Goal: Transaction & Acquisition: Purchase product/service

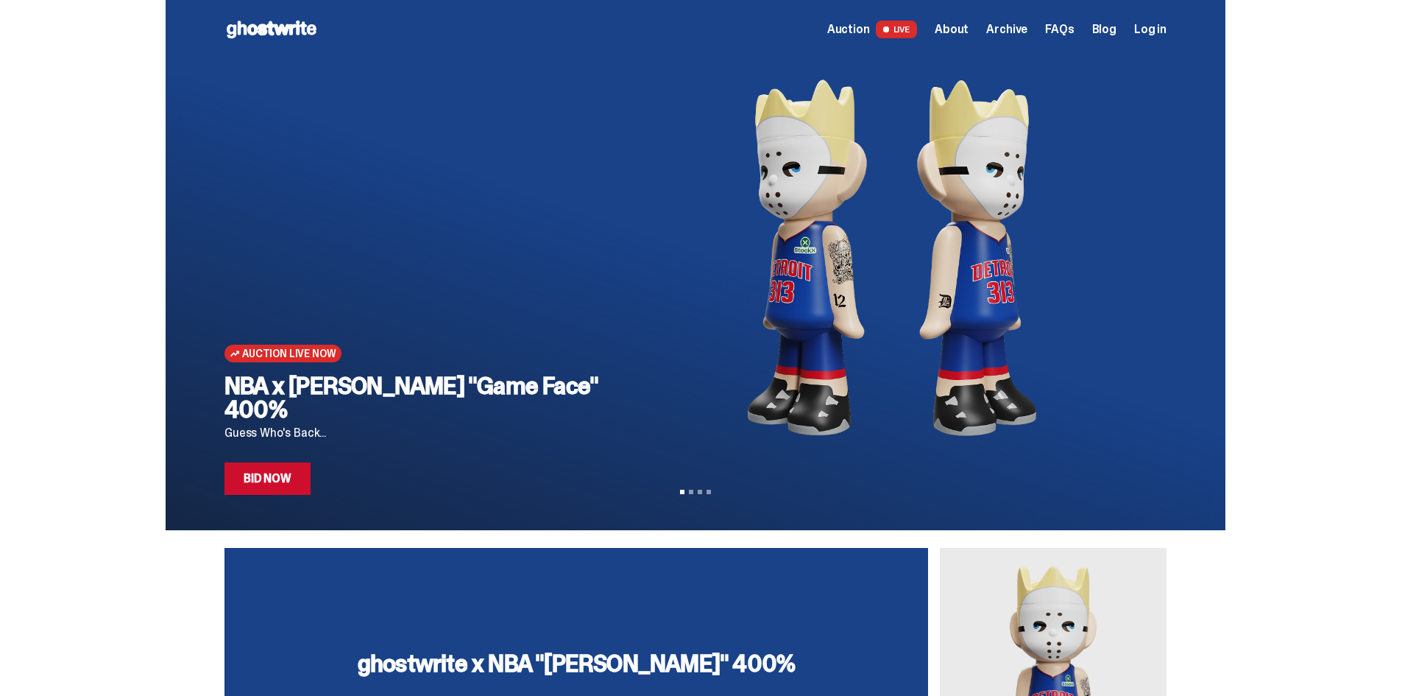
click at [866, 29] on span "Auction" at bounding box center [848, 30] width 43 height 12
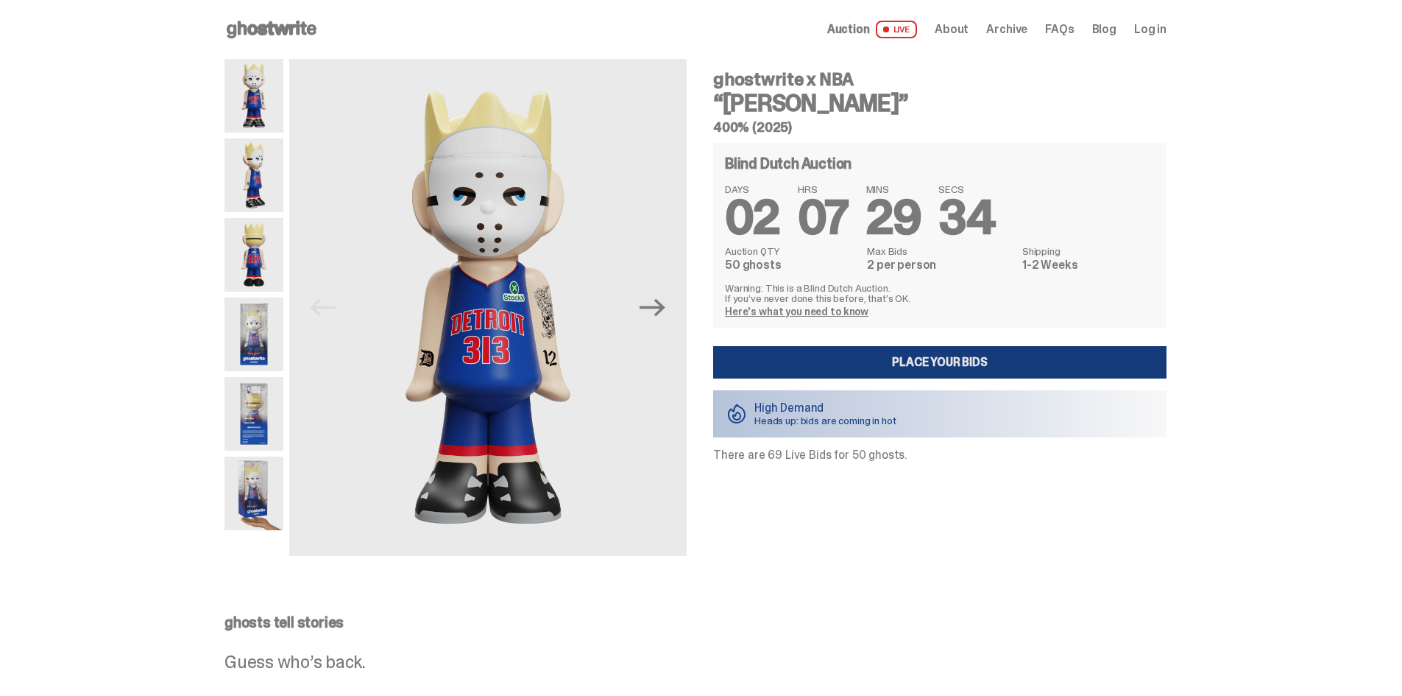
click at [920, 359] on link "Place your Bids" at bounding box center [939, 362] width 453 height 32
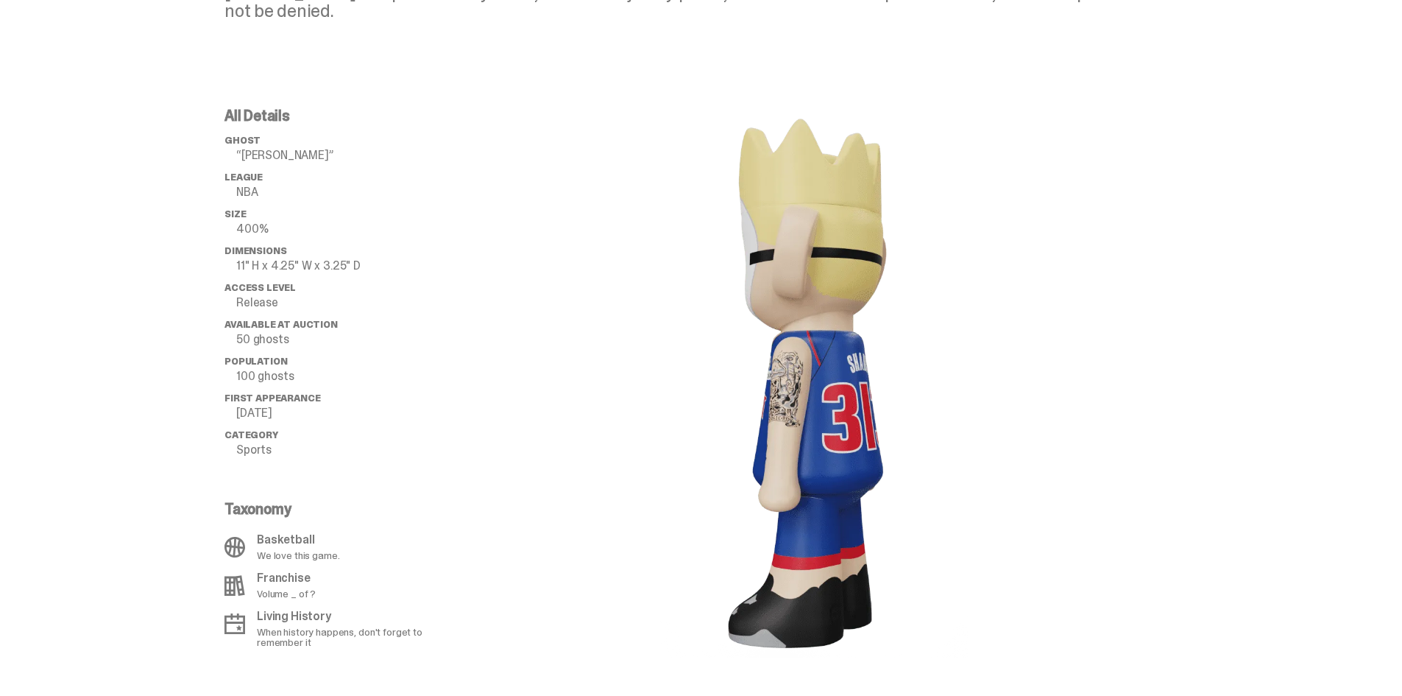
scroll to position [883, 0]
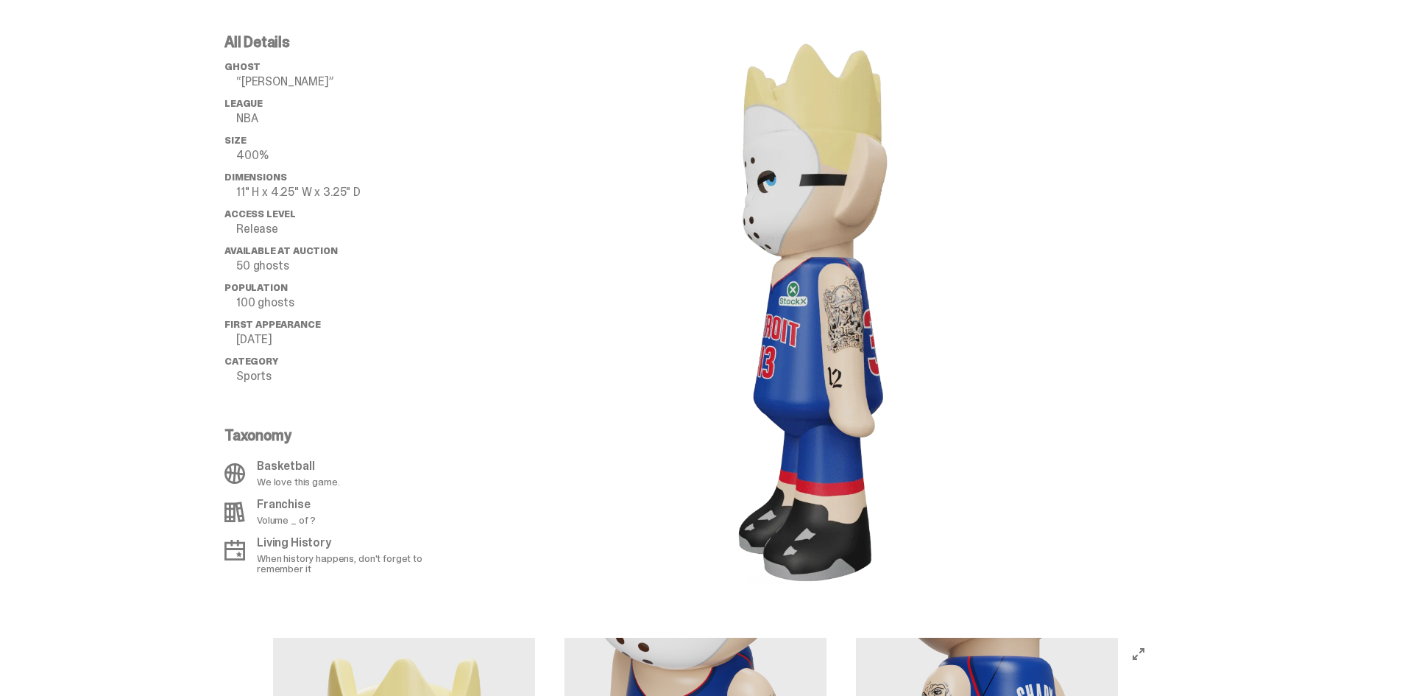
drag, startPoint x: 791, startPoint y: 300, endPoint x: 911, endPoint y: 331, distance: 124.5
click at [864, 303] on image "lottie-animation-container" at bounding box center [813, 310] width 309 height 550
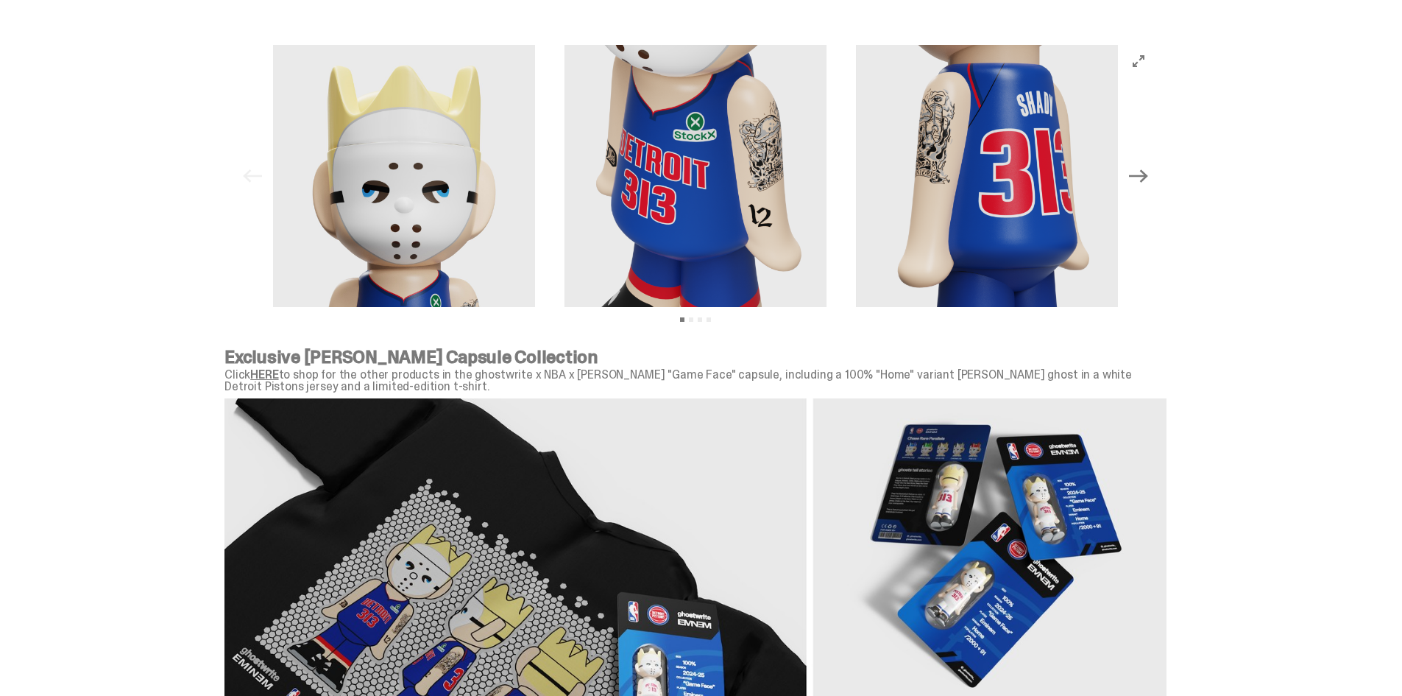
scroll to position [1402, 0]
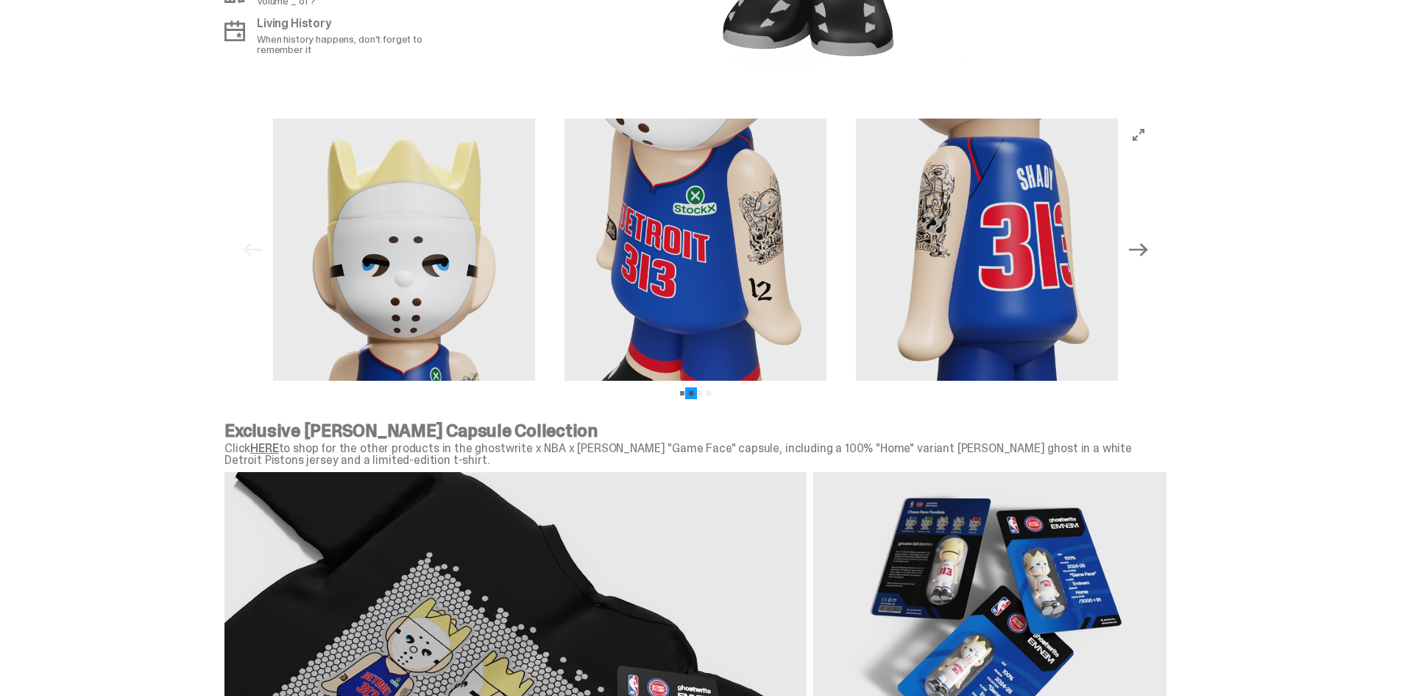
click at [693, 392] on button "View slide 2" at bounding box center [691, 393] width 4 height 4
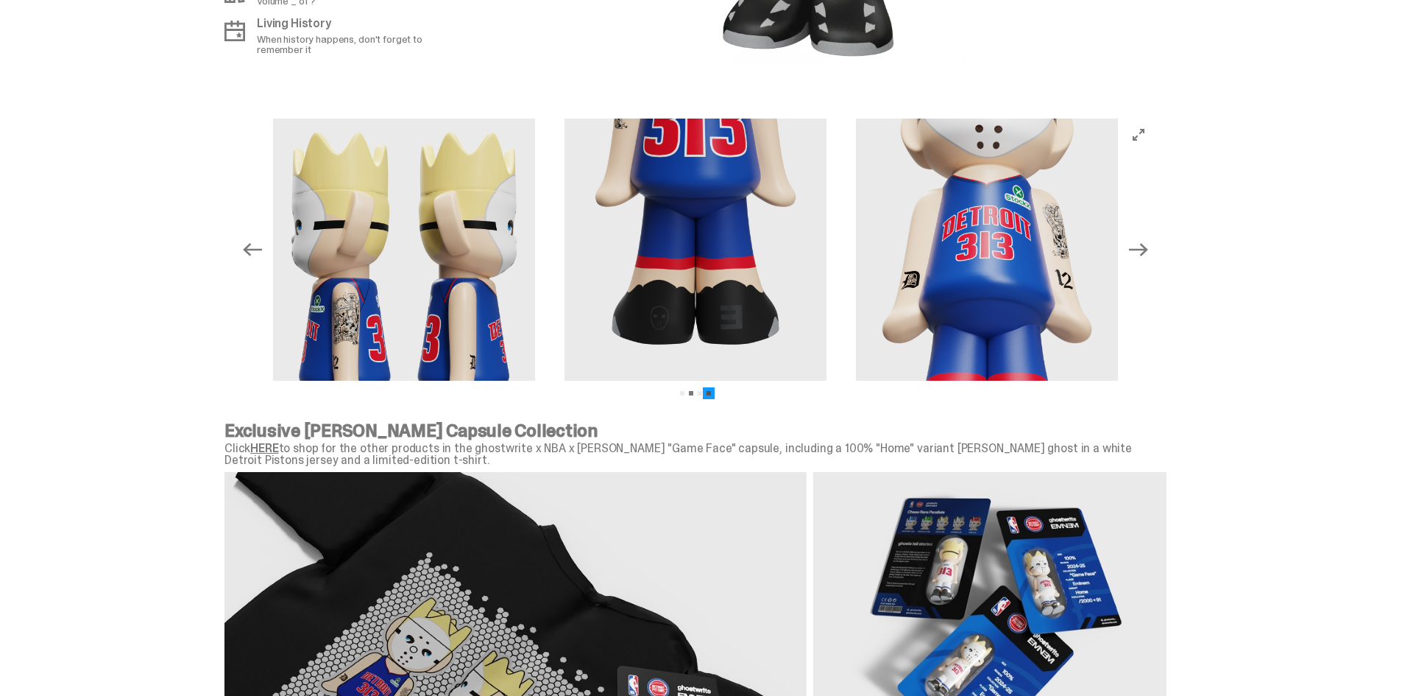
click at [711, 393] on button "View slide 4" at bounding box center [709, 393] width 4 height 4
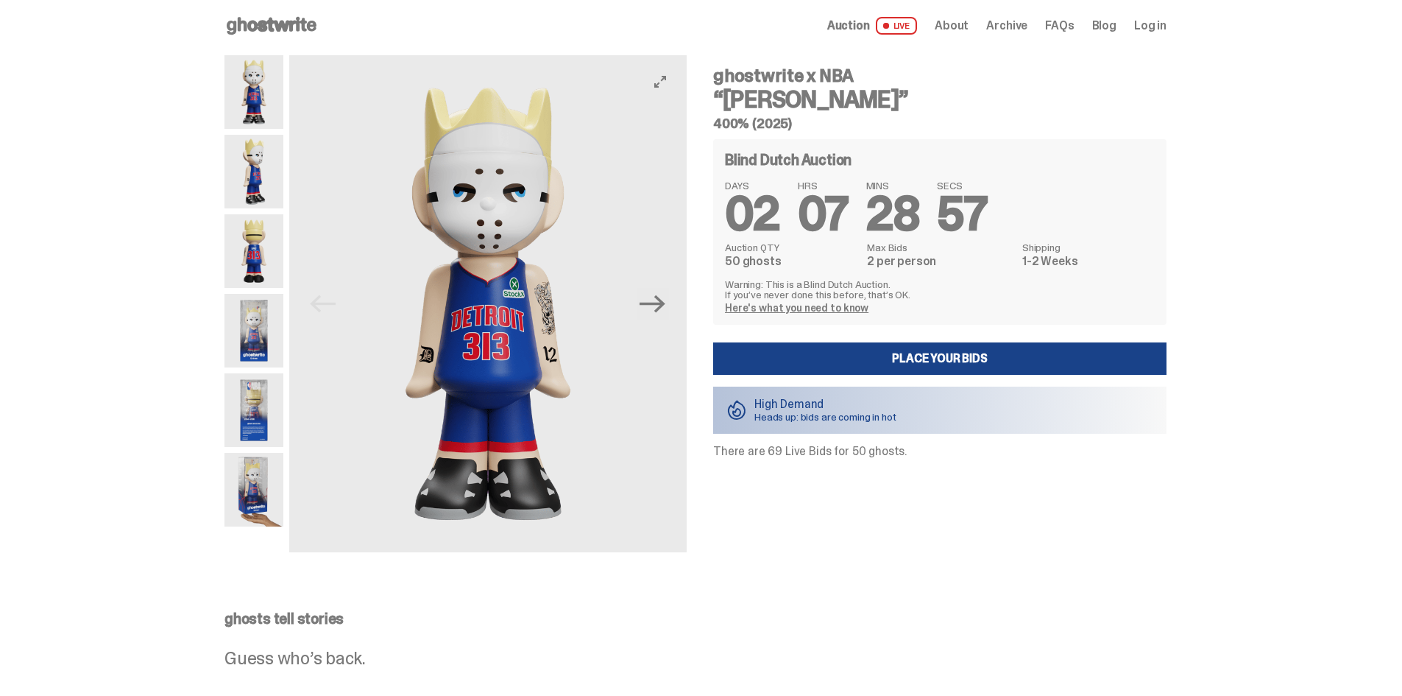
scroll to position [0, 0]
